Goal: Check status: Check status

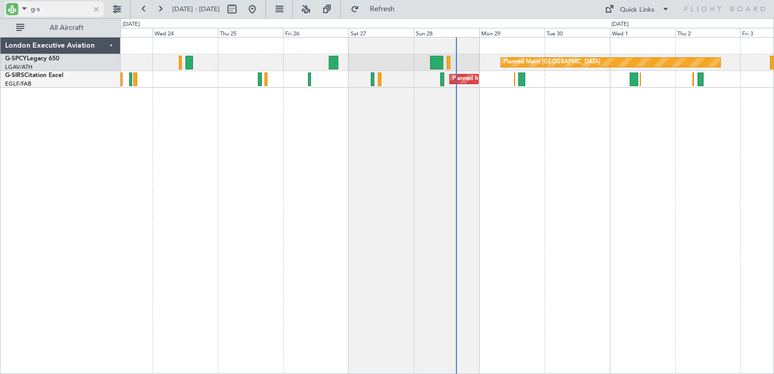
click at [96, 9] on div at bounding box center [96, 9] width 11 height 11
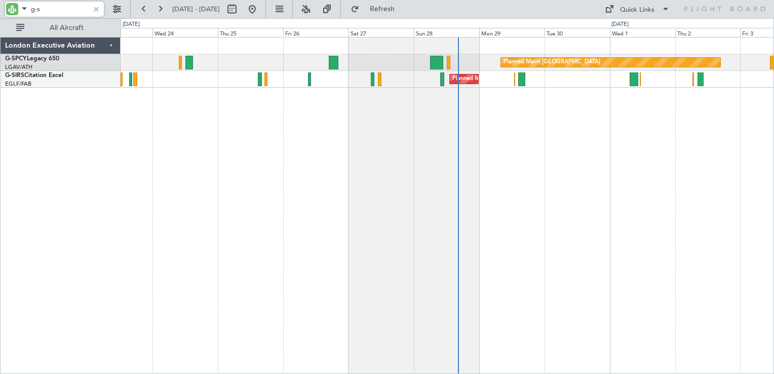
type input "g-s"
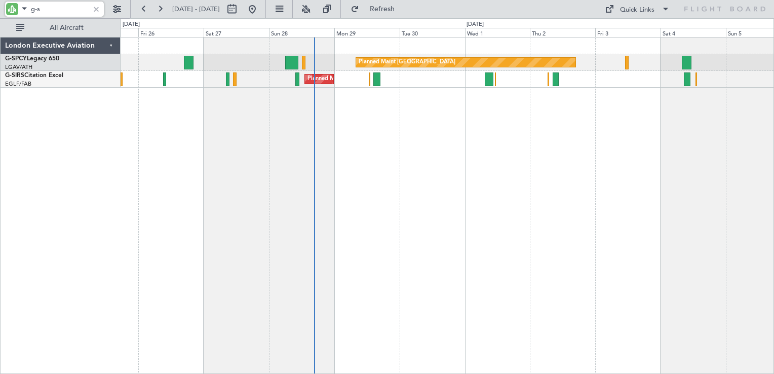
click at [447, 121] on div "Planned Maint [GEOGRAPHIC_DATA] Planned Maint [GEOGRAPHIC_DATA] ([GEOGRAPHIC_DA…" at bounding box center [448, 205] width 654 height 337
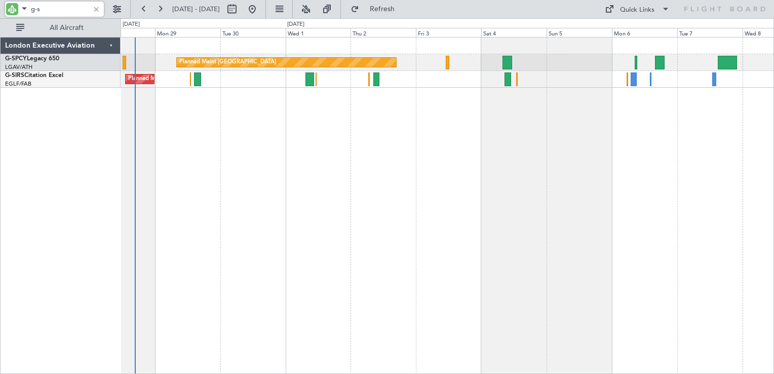
click at [435, 128] on div "Planned Maint [GEOGRAPHIC_DATA] Planned Maint [GEOGRAPHIC_DATA] ([GEOGRAPHIC_DA…" at bounding box center [448, 205] width 654 height 337
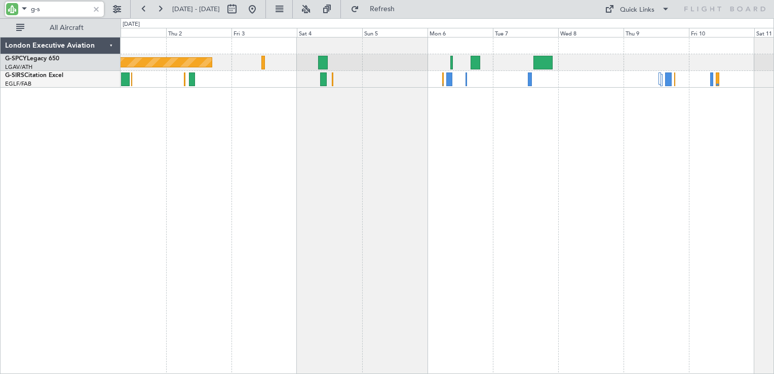
click at [395, 127] on div "Planned Maint [GEOGRAPHIC_DATA] Planned Maint [GEOGRAPHIC_DATA] ([GEOGRAPHIC_DA…" at bounding box center [448, 205] width 654 height 337
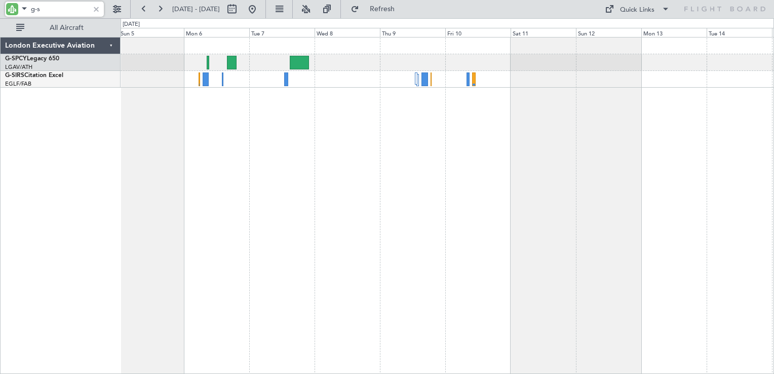
click at [454, 125] on div "Planned Maint [GEOGRAPHIC_DATA]" at bounding box center [448, 205] width 654 height 337
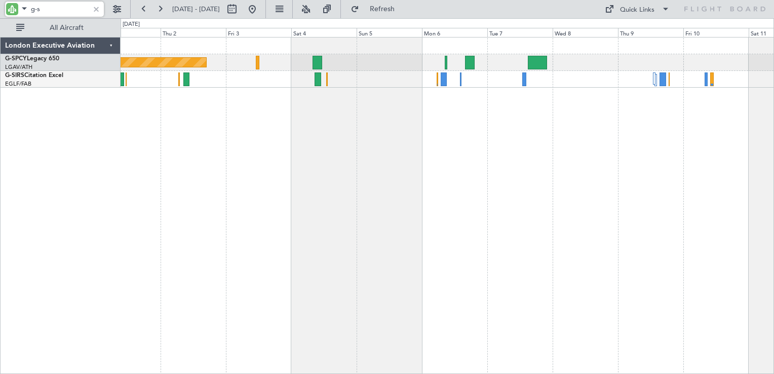
click at [516, 148] on div "Planned Maint [GEOGRAPHIC_DATA] Planned Maint [GEOGRAPHIC_DATA] ([GEOGRAPHIC_DA…" at bounding box center [448, 205] width 654 height 337
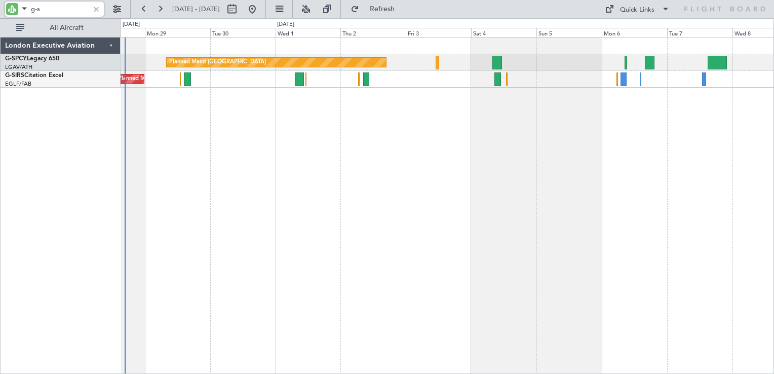
click at [460, 146] on div "Planned Maint [GEOGRAPHIC_DATA] Planned Maint [GEOGRAPHIC_DATA] ([GEOGRAPHIC_DA…" at bounding box center [448, 205] width 654 height 337
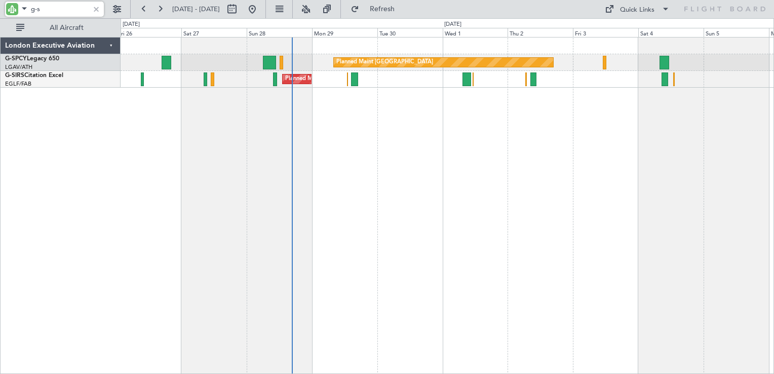
click at [436, 145] on div "Planned Maint [GEOGRAPHIC_DATA] Planned Maint [GEOGRAPHIC_DATA] ([GEOGRAPHIC_DA…" at bounding box center [448, 205] width 654 height 337
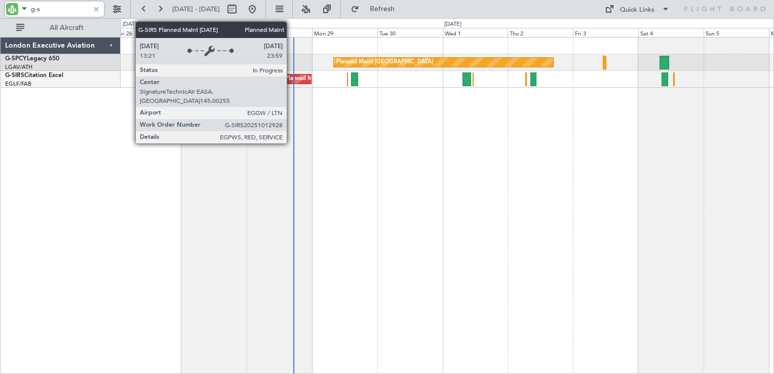
click at [291, 78] on div "Planned Maint [GEOGRAPHIC_DATA] ([GEOGRAPHIC_DATA])" at bounding box center [365, 78] width 160 height 15
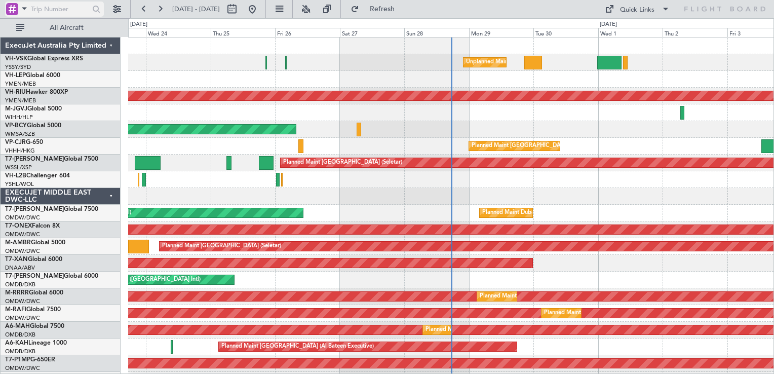
click at [11, 11] on div at bounding box center [12, 9] width 12 height 12
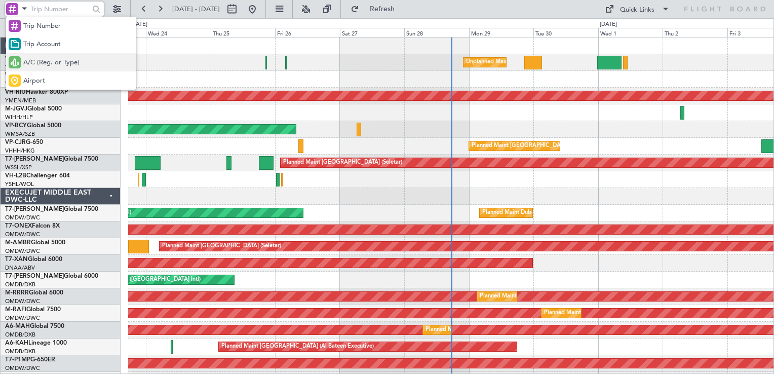
click at [37, 64] on span "A/C (Reg. or Type)" at bounding box center [51, 63] width 56 height 10
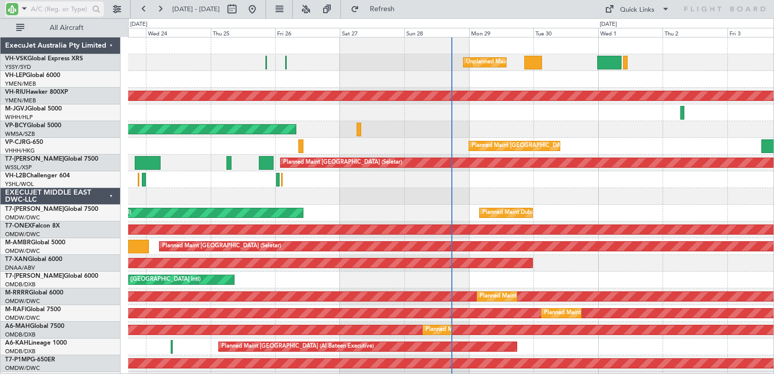
click at [45, 10] on input "text" at bounding box center [60, 9] width 58 height 15
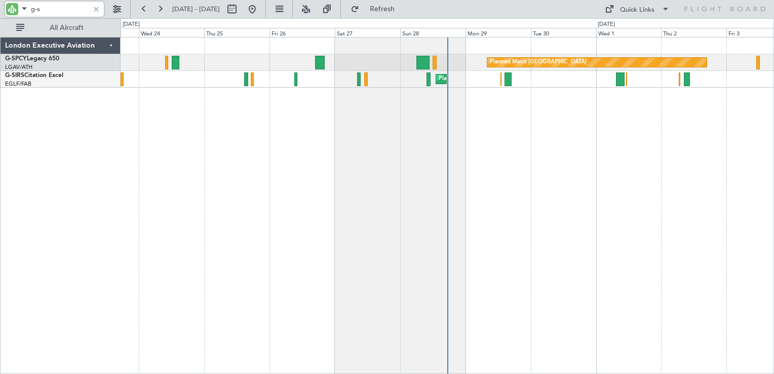
type input "g-s"
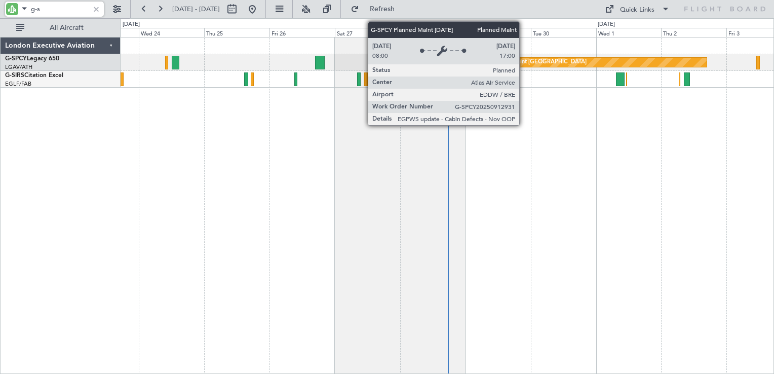
click at [525, 64] on div "Planned Maint [GEOGRAPHIC_DATA]" at bounding box center [538, 62] width 97 height 15
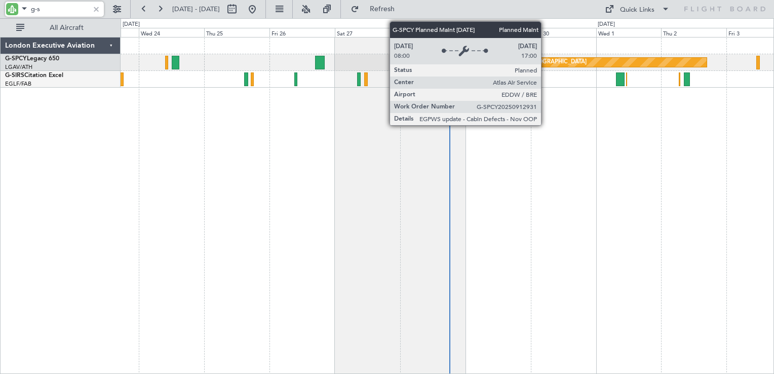
click at [547, 62] on div "Planned Maint [GEOGRAPHIC_DATA]" at bounding box center [538, 62] width 97 height 15
